Goal: Task Accomplishment & Management: Manage account settings

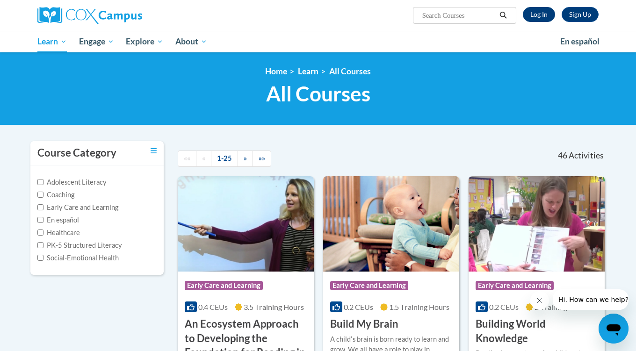
click at [538, 12] on link "Log In" at bounding box center [539, 14] width 32 height 15
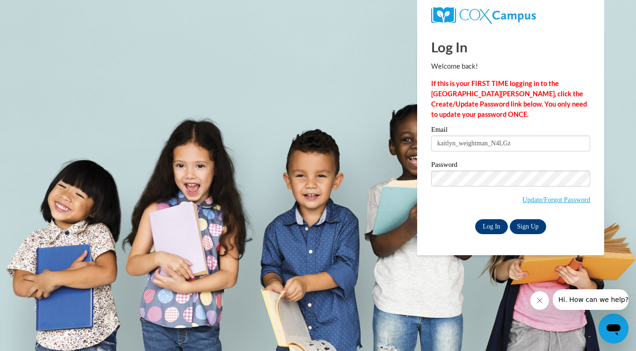
click at [498, 227] on input "Log In" at bounding box center [491, 226] width 33 height 15
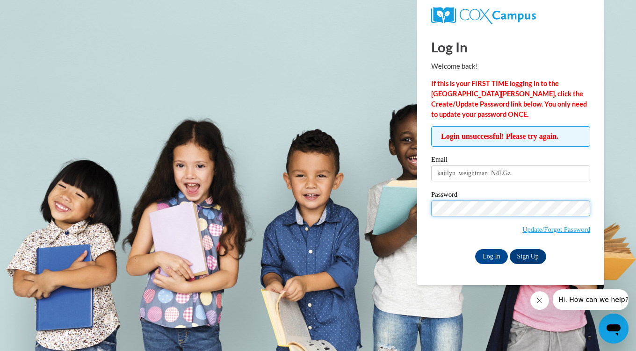
click at [491, 256] on input "Log In" at bounding box center [491, 256] width 33 height 15
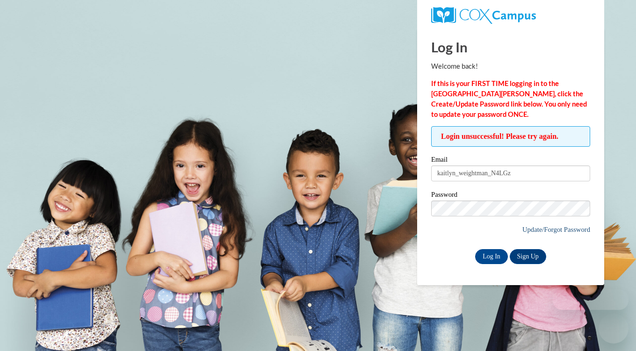
drag, startPoint x: 0, startPoint y: 0, endPoint x: 557, endPoint y: 232, distance: 604.0
click at [557, 233] on link "Update/Forgot Password" at bounding box center [556, 229] width 68 height 7
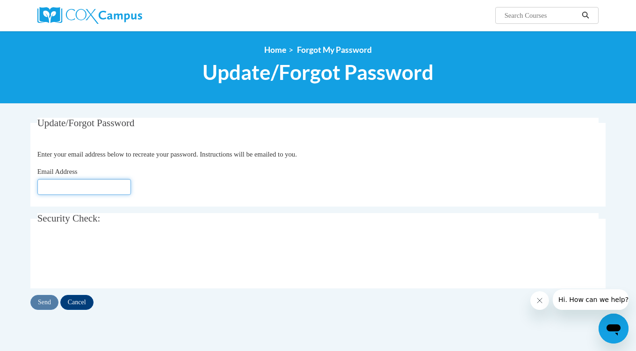
type input "kaitlyn_weightman_N4LGz"
click at [45, 302] on input "Send" at bounding box center [44, 302] width 28 height 15
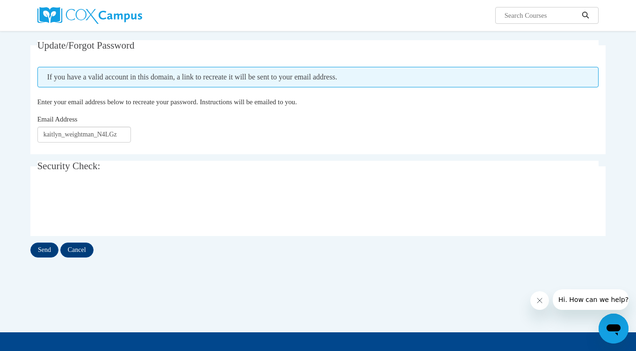
scroll to position [84, 0]
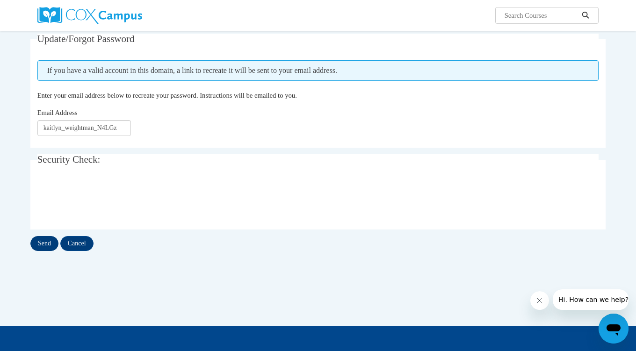
click at [46, 248] on input "Send" at bounding box center [44, 243] width 28 height 15
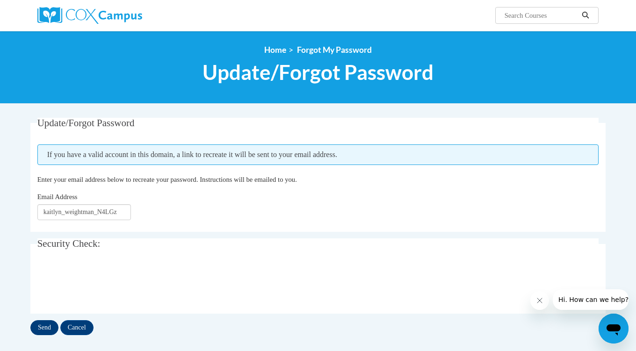
click at [50, 322] on input "Send" at bounding box center [44, 327] width 28 height 15
click at [209, 270] on div at bounding box center [318, 284] width 562 height 36
drag, startPoint x: 113, startPoint y: 218, endPoint x: 23, endPoint y: 218, distance: 90.3
click at [22, 218] on body "Search Search... <en>Home</en><fr>Accueil</fr><de>Zuhause</de><it>Casa</it><es>…" at bounding box center [318, 282] width 636 height 564
drag, startPoint x: 97, startPoint y: 213, endPoint x: 3, endPoint y: 213, distance: 94.5
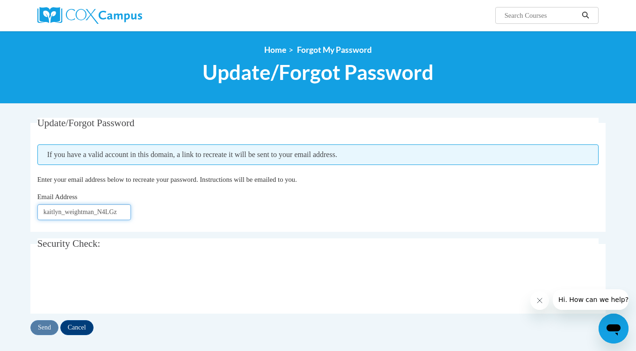
click at [3, 213] on body "Search Search... <en>Home</en><fr>Accueil</fr><de>Zuhause</de><it>Casa</it><es>…" at bounding box center [318, 282] width 636 height 564
type input "_N4LGz"
drag, startPoint x: 72, startPoint y: 211, endPoint x: -5, endPoint y: 211, distance: 76.7
click at [0, 211] on html "Search Search... <en>Home</en><fr>Accueil</fr><de>Zuhause</de><it>Casa</it><es>…" at bounding box center [318, 175] width 636 height 351
type input "[EMAIL_ADDRESS][DOMAIN_NAME]"
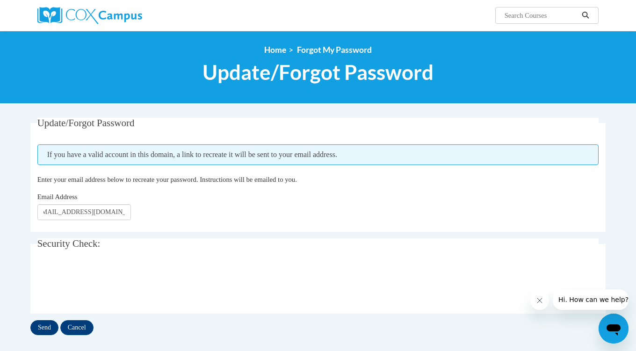
click at [41, 329] on input "Send" at bounding box center [44, 327] width 28 height 15
